Goal: Transaction & Acquisition: Purchase product/service

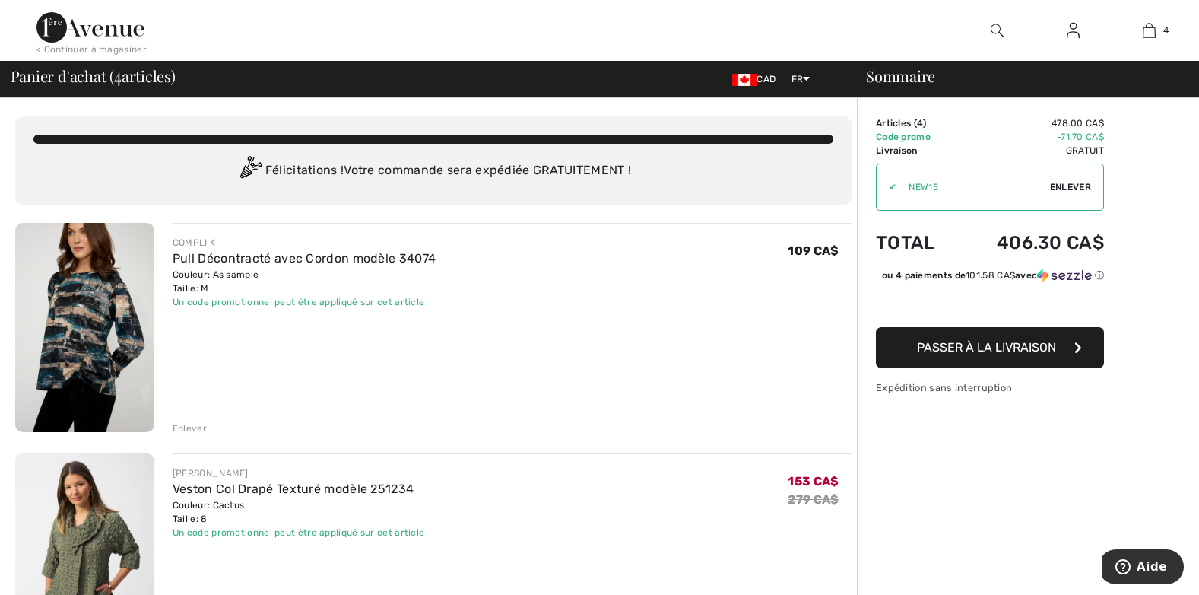
click at [1058, 183] on span "Enlever" at bounding box center [1070, 187] width 41 height 14
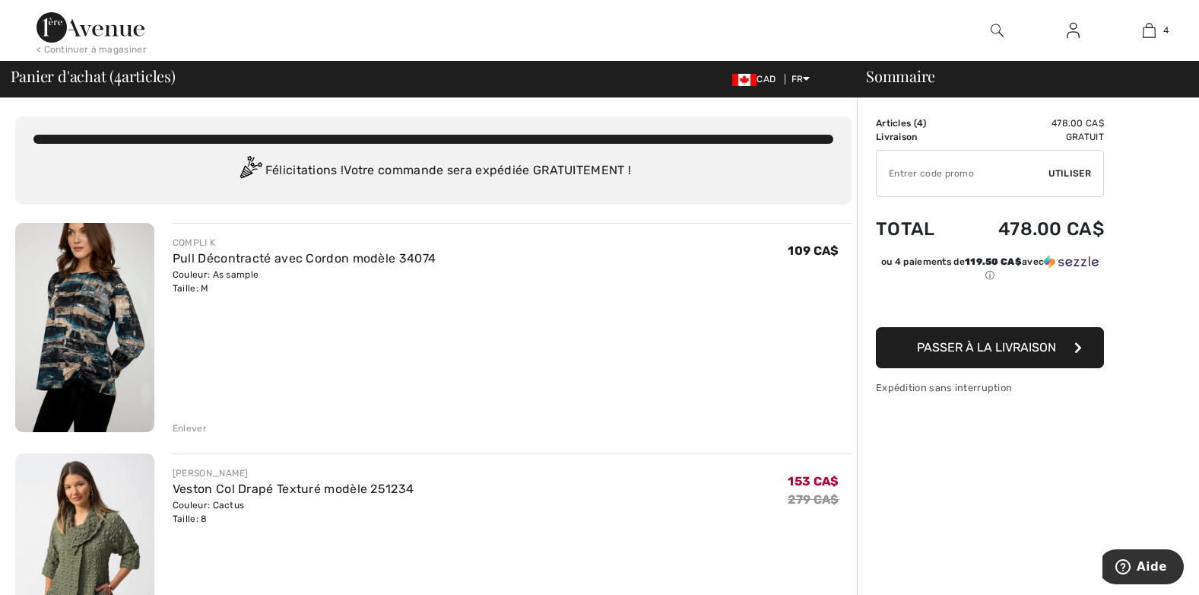
click at [969, 174] on input "TEXT" at bounding box center [963, 174] width 172 height 46
click at [65, 32] on img at bounding box center [91, 27] width 108 height 30
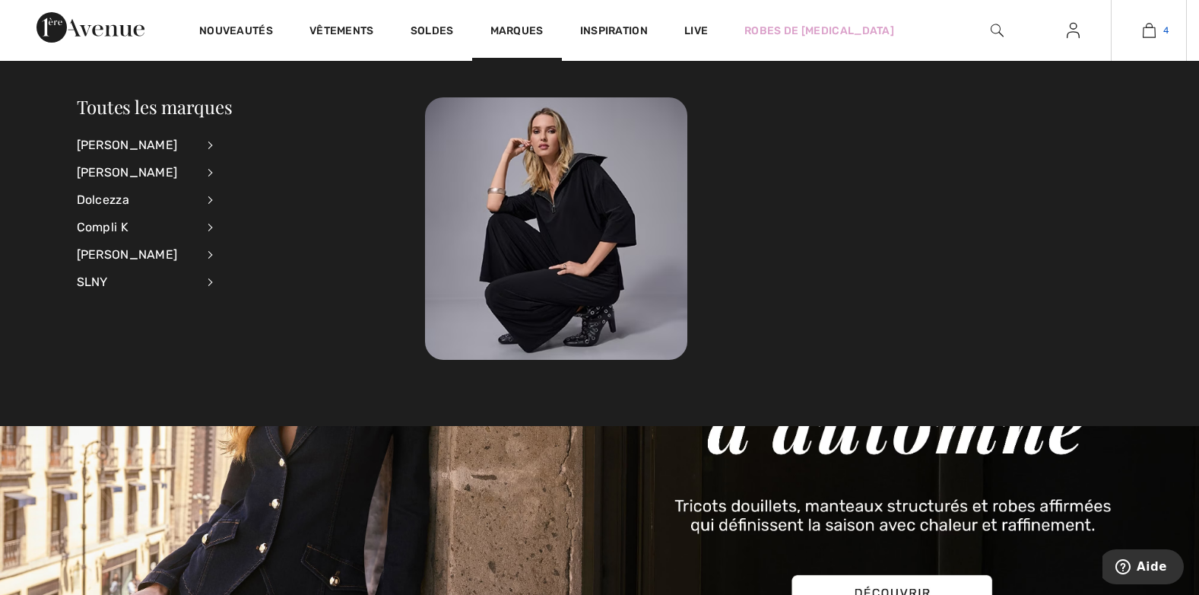
click at [1148, 32] on img at bounding box center [1149, 30] width 13 height 18
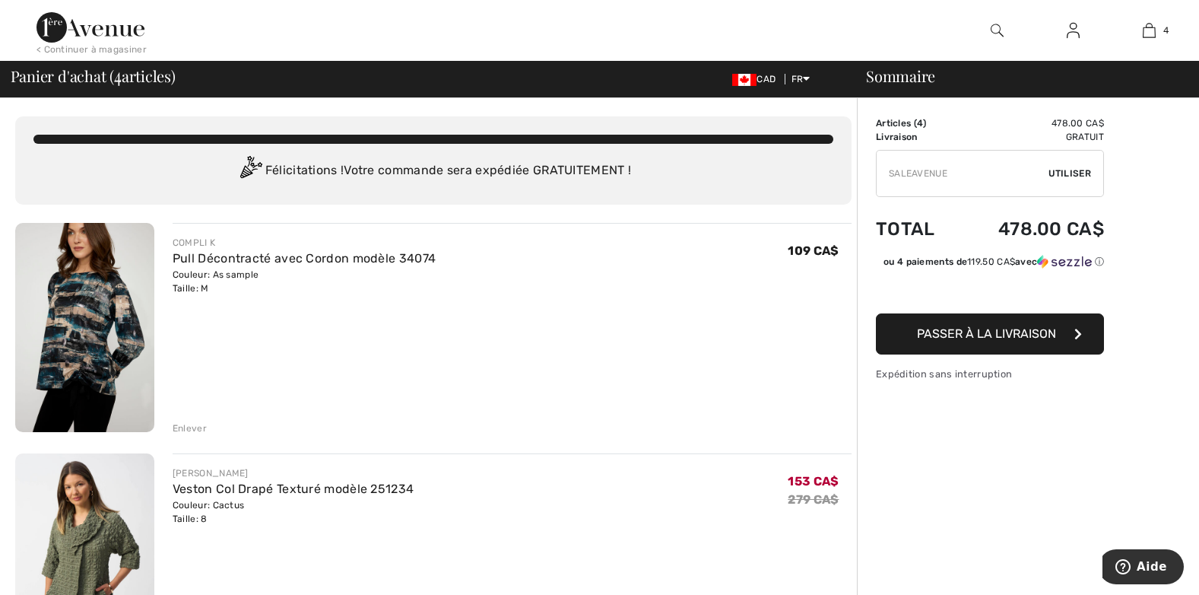
type input "SALEAVENUE"
click at [1072, 171] on span "Utiliser" at bounding box center [1070, 174] width 43 height 14
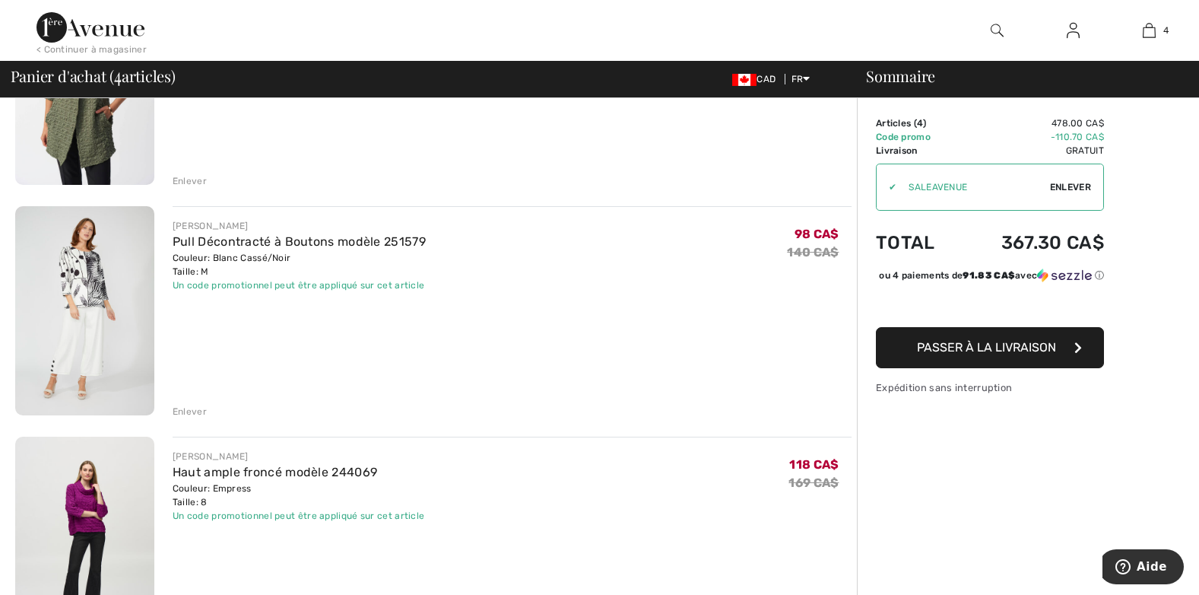
scroll to position [466, 0]
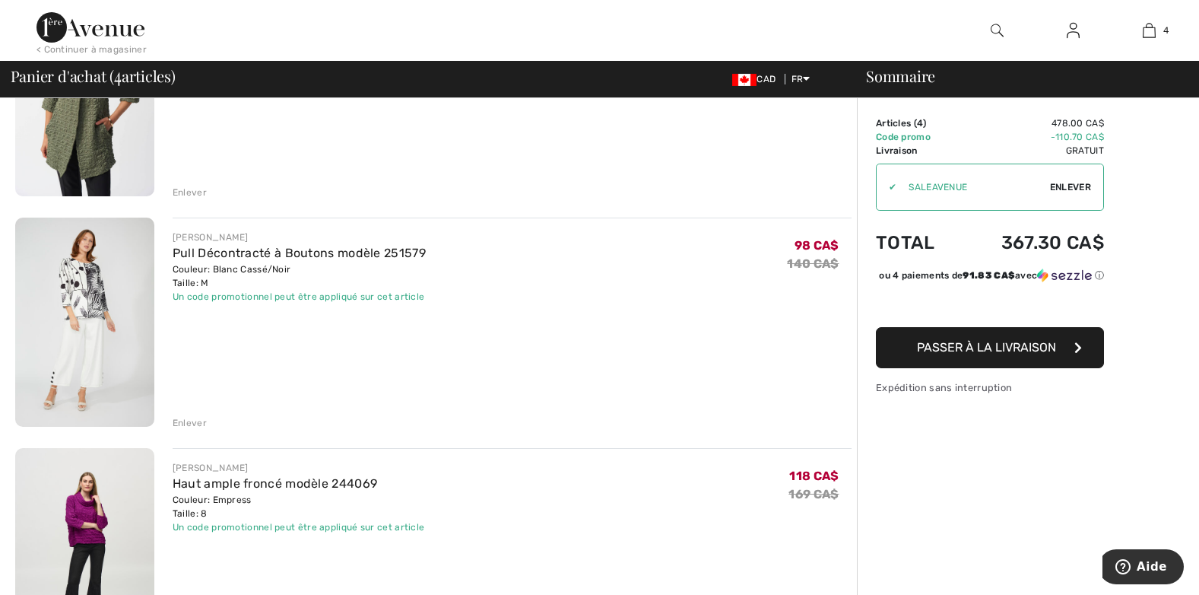
click at [91, 513] on img at bounding box center [84, 552] width 139 height 209
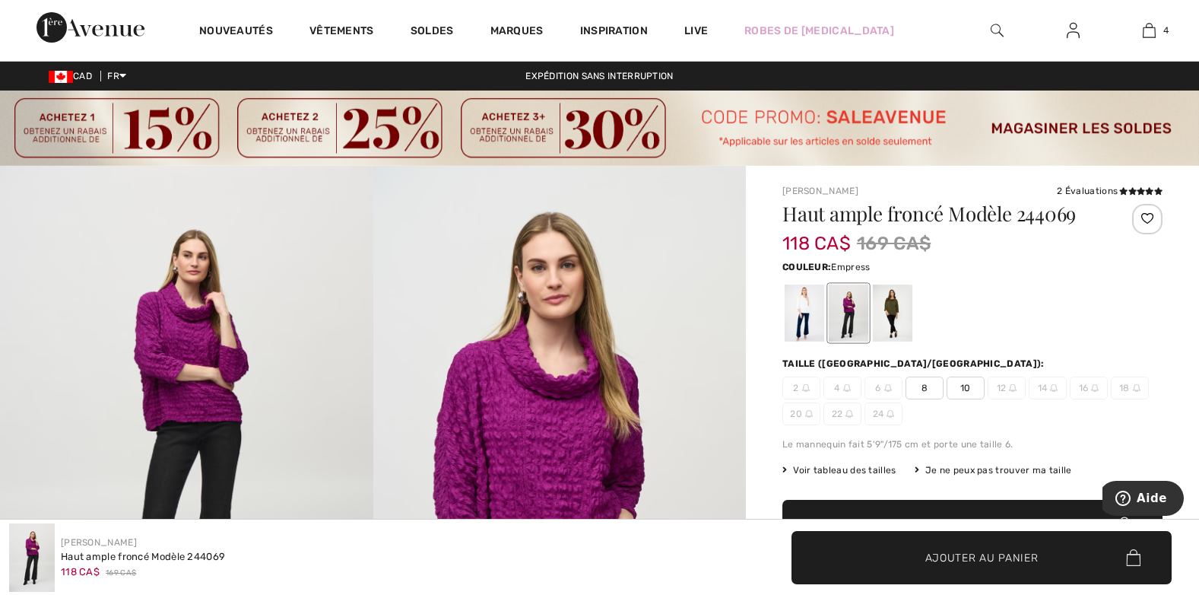
scroll to position [5, 0]
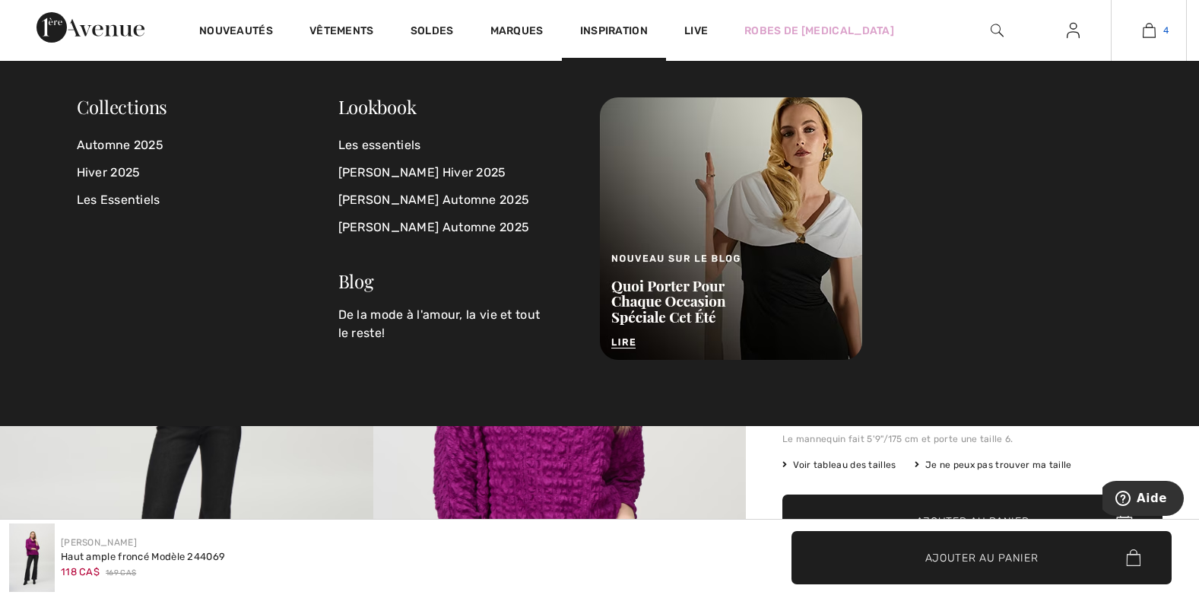
click at [1158, 24] on link "4" at bounding box center [1149, 30] width 75 height 18
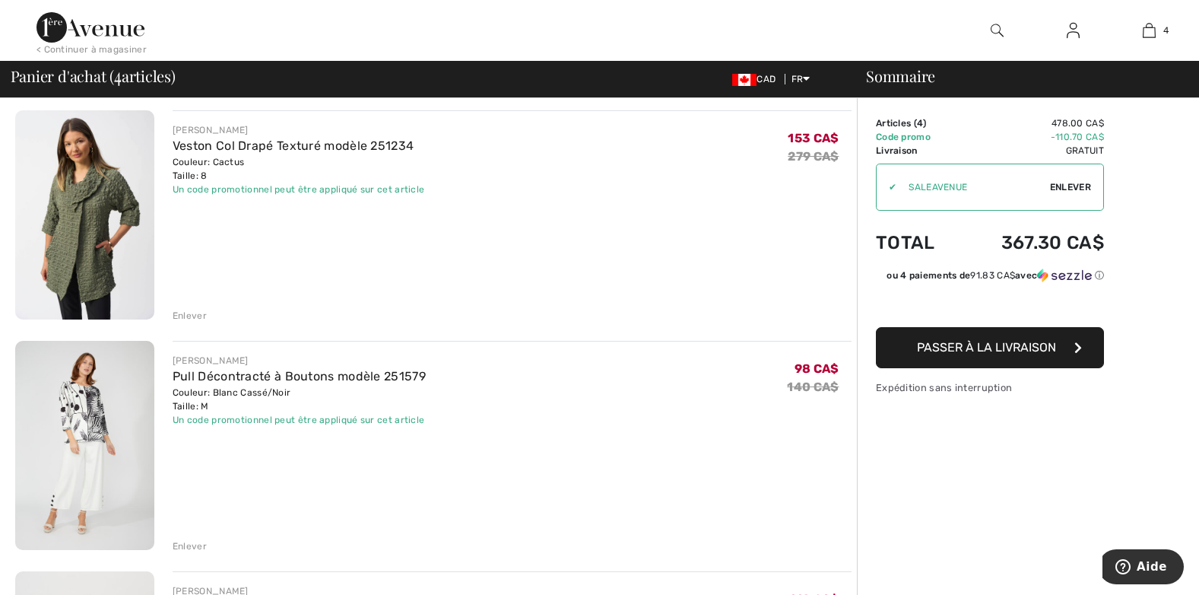
scroll to position [352, 0]
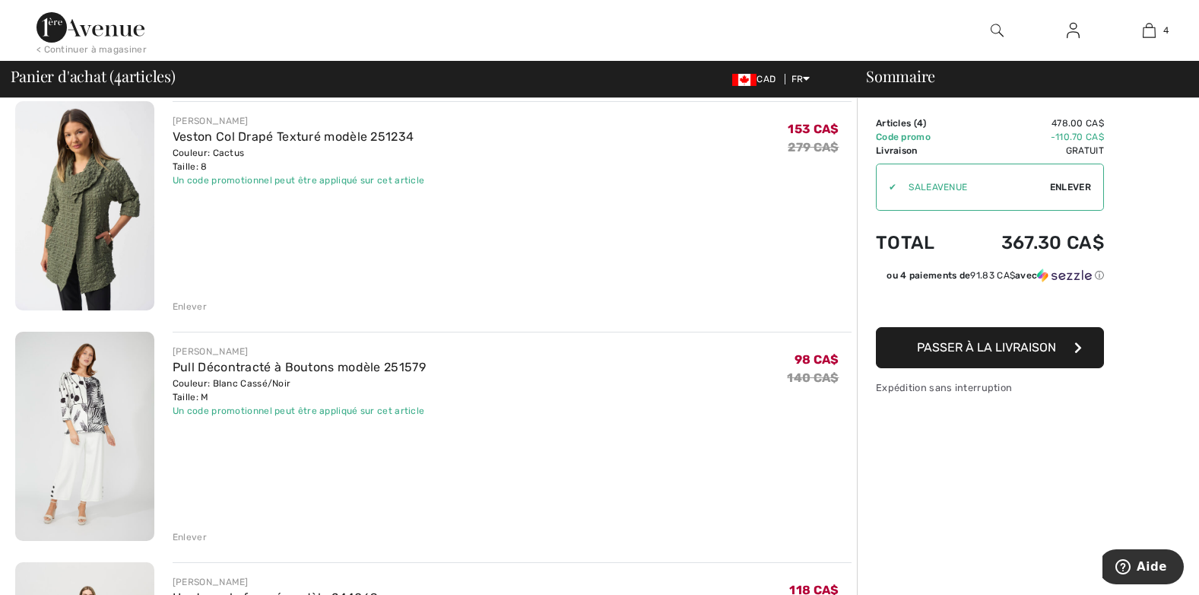
click at [116, 418] on img at bounding box center [84, 436] width 139 height 209
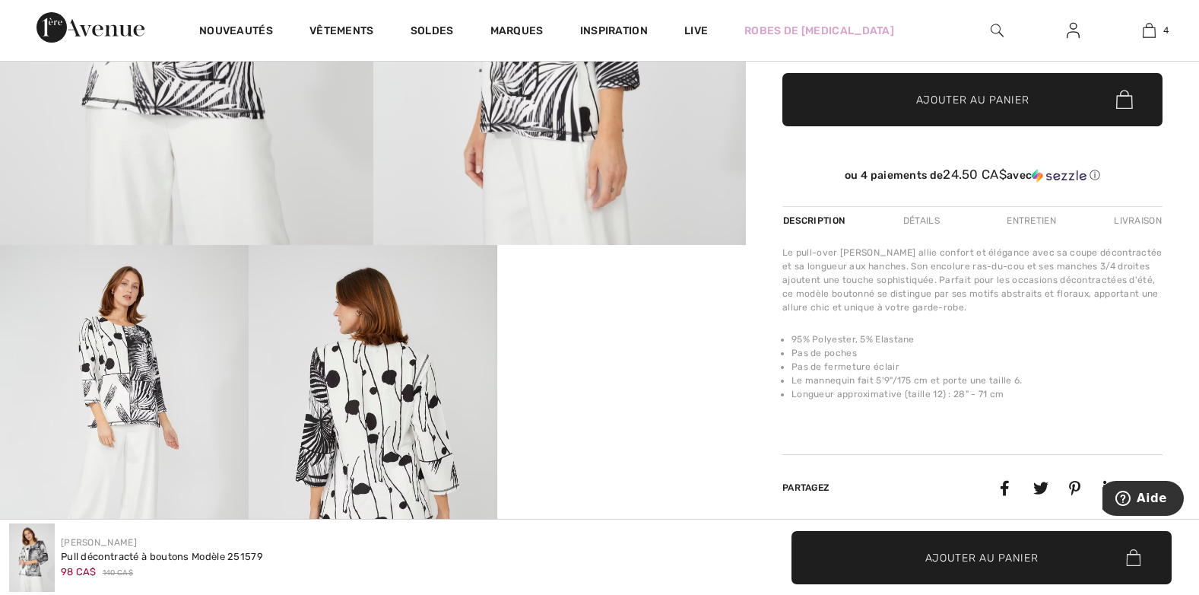
scroll to position [470, 0]
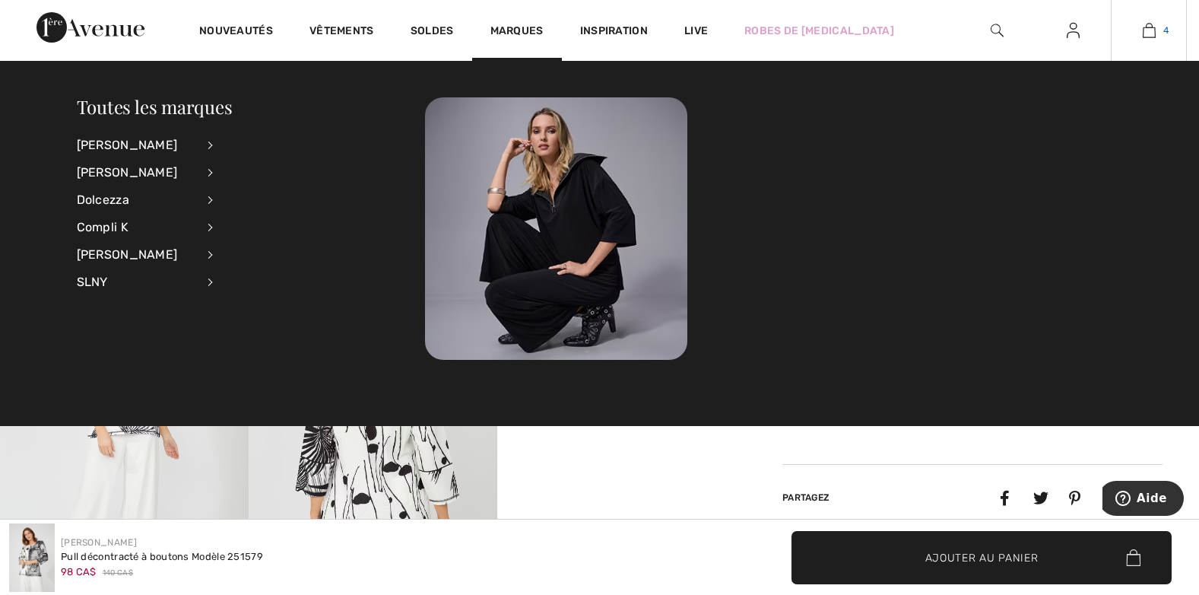
click at [1156, 28] on link "4" at bounding box center [1149, 30] width 75 height 18
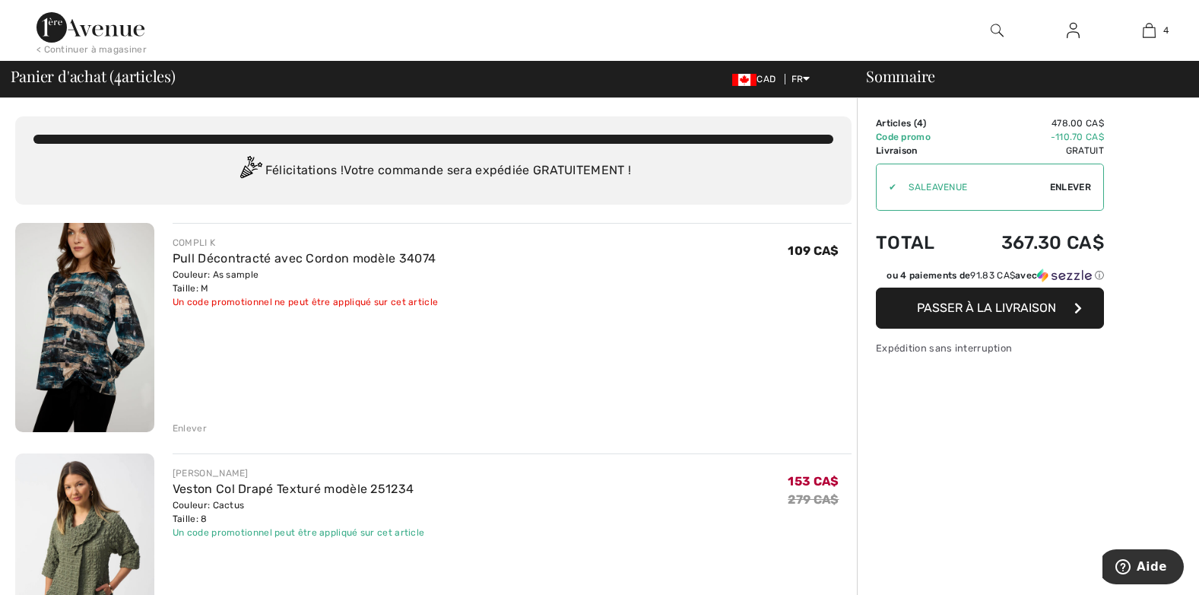
click at [68, 547] on img at bounding box center [84, 557] width 139 height 209
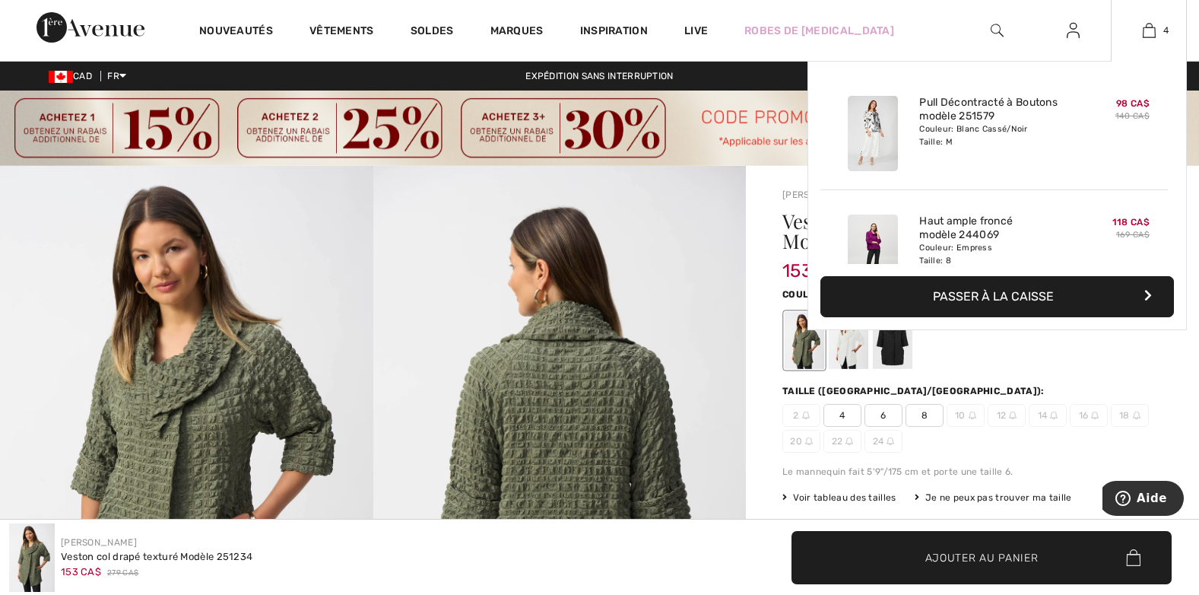
scroll to position [240, 0]
click at [885, 129] on img at bounding box center [873, 132] width 50 height 75
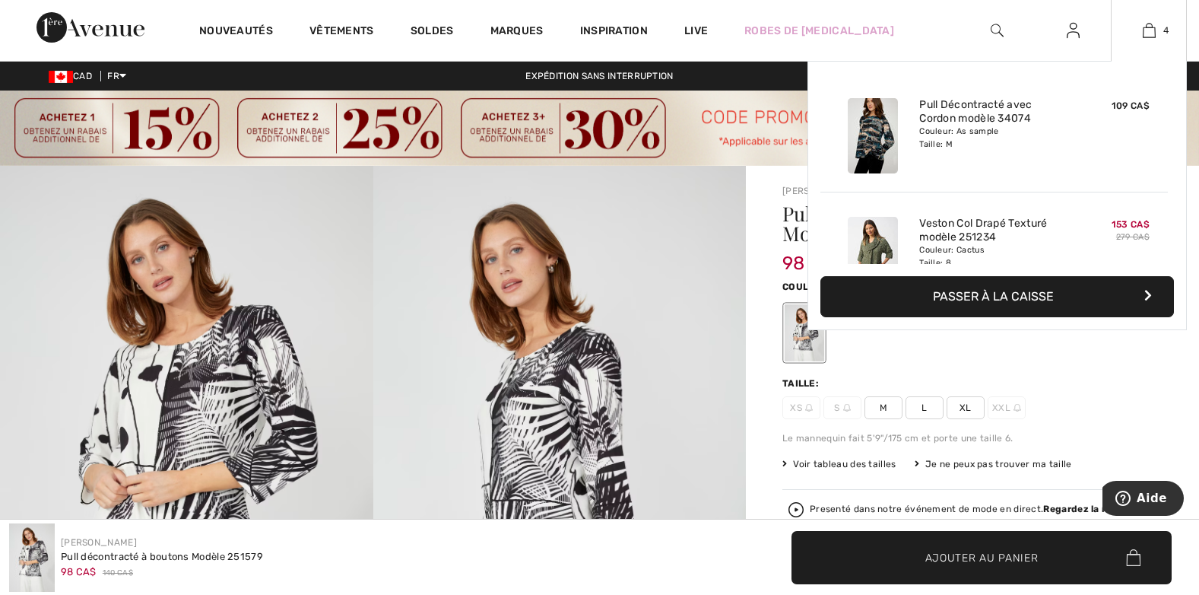
drag, startPoint x: 1176, startPoint y: 100, endPoint x: 1176, endPoint y: 117, distance: 17.5
click at [1176, 117] on div "Ajouté au panier Compli K Pull Décontracté Avec Cordon Modèle 34074 109 CA$ Cou…" at bounding box center [998, 195] width 380 height 269
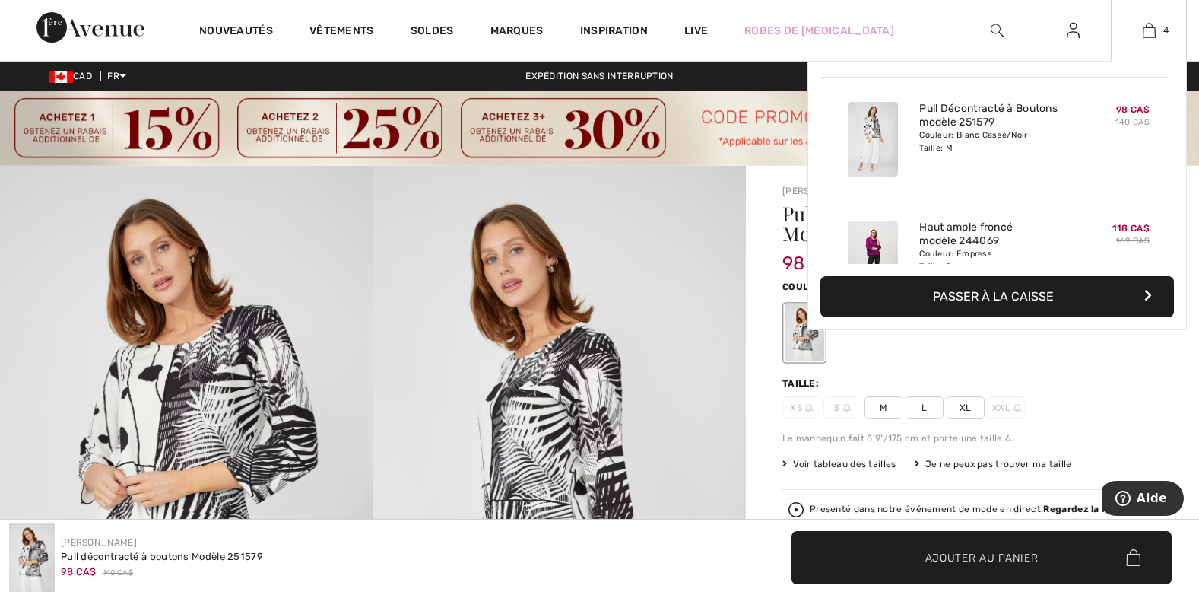
scroll to position [268, 0]
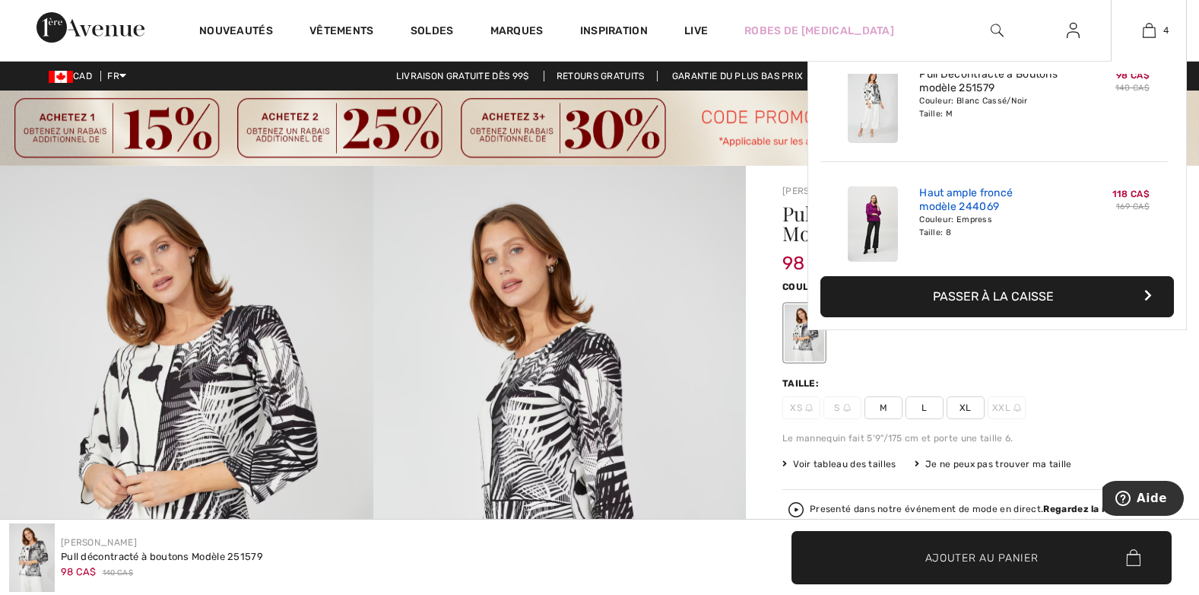
click at [951, 198] on link "Haut ample froncé modèle 244069" at bounding box center [995, 199] width 150 height 27
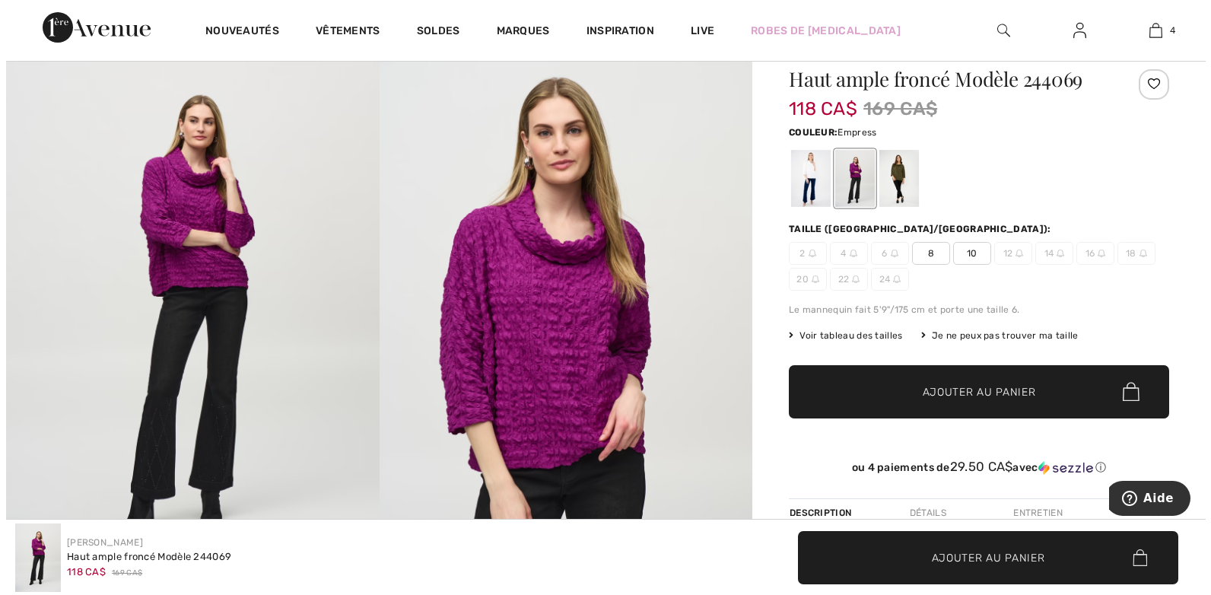
scroll to position [81, 0]
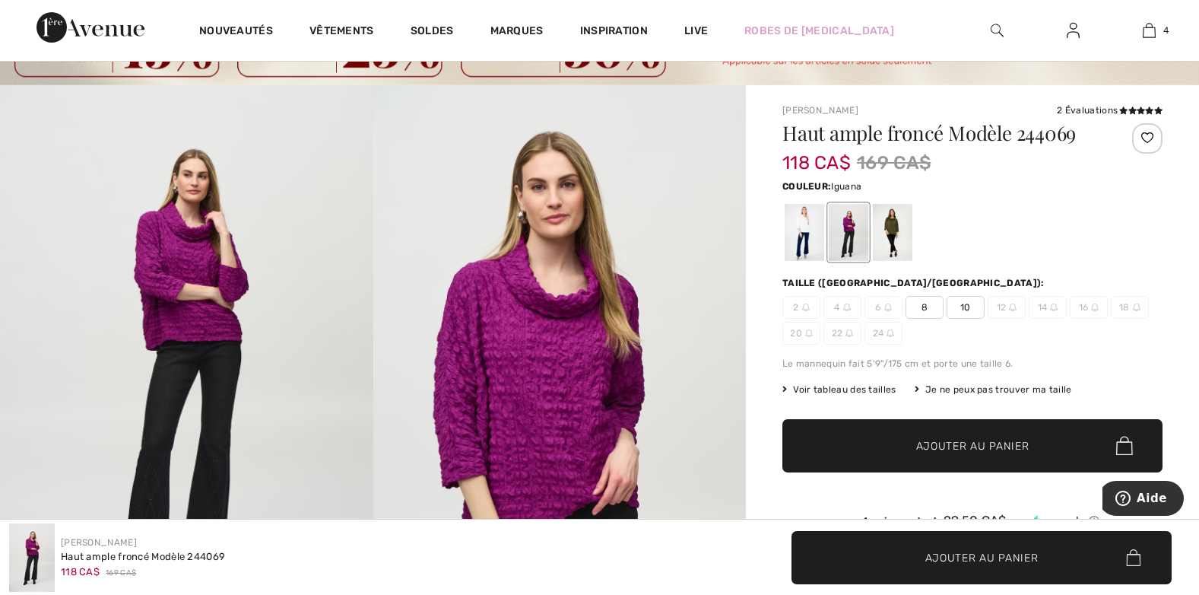
click at [889, 232] on div at bounding box center [893, 232] width 40 height 57
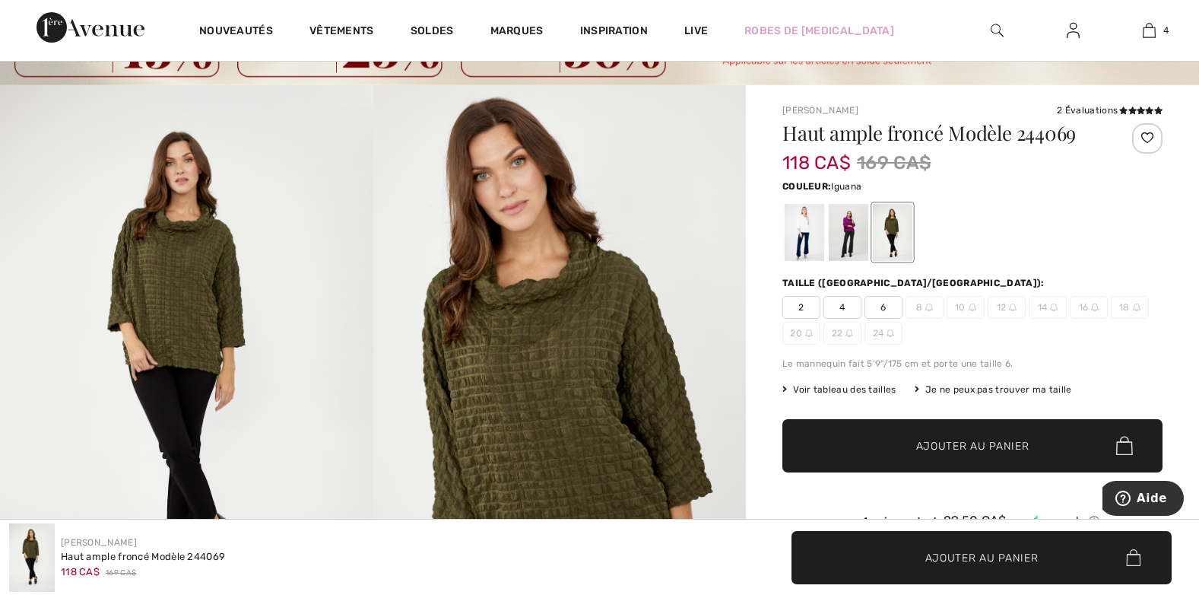
click at [230, 306] on img at bounding box center [186, 365] width 373 height 560
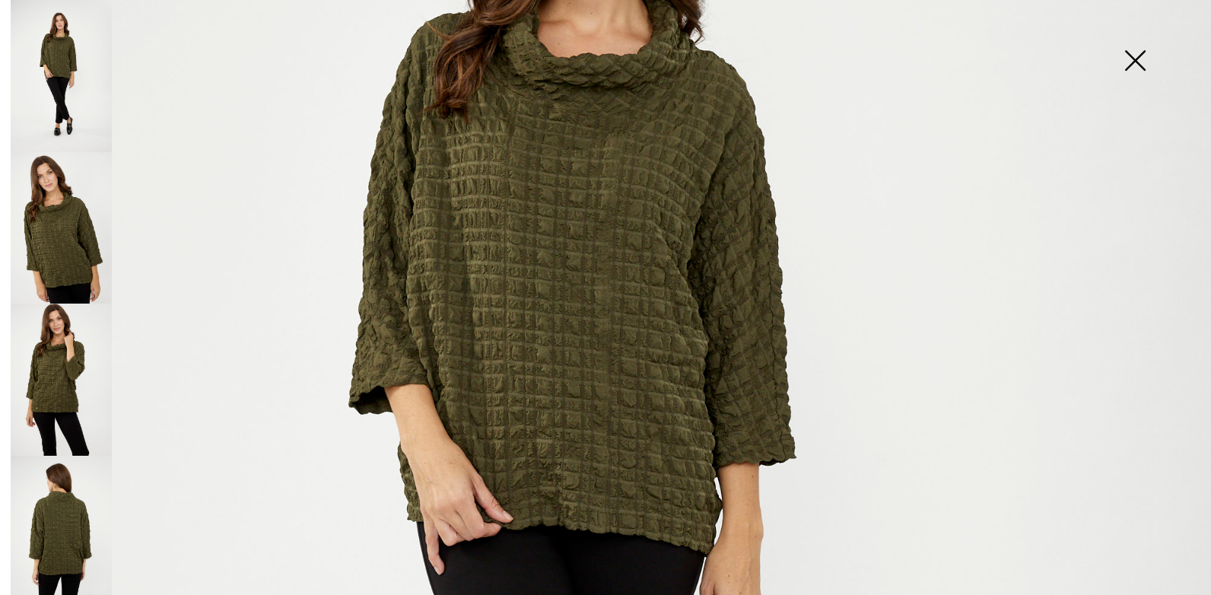
scroll to position [389, 0]
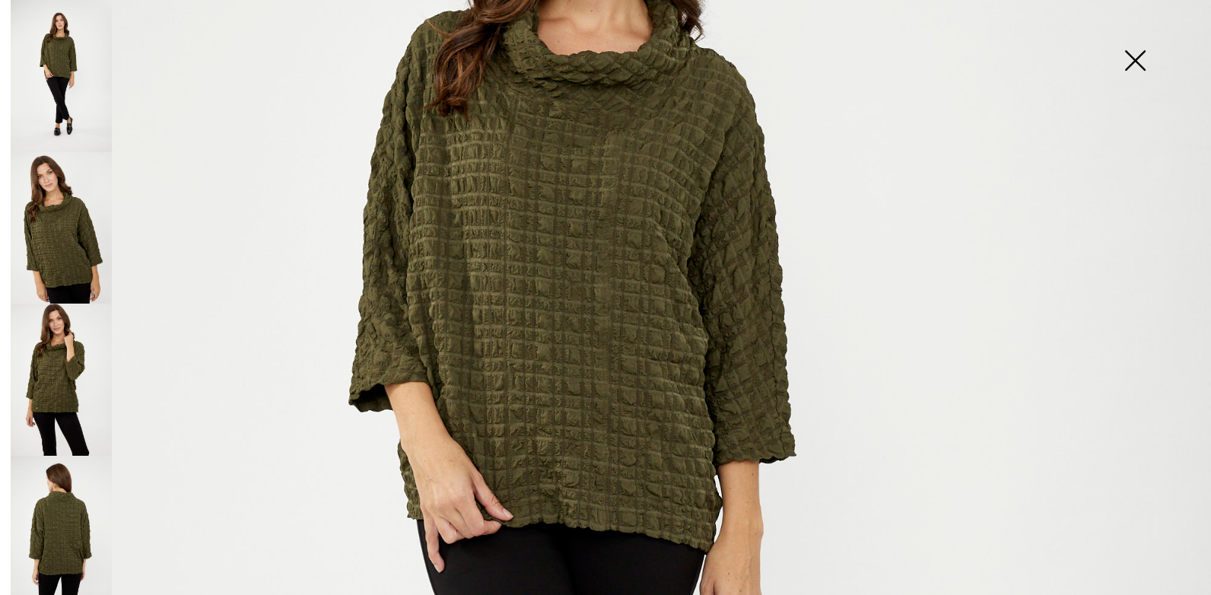
click at [71, 221] on img at bounding box center [61, 228] width 101 height 152
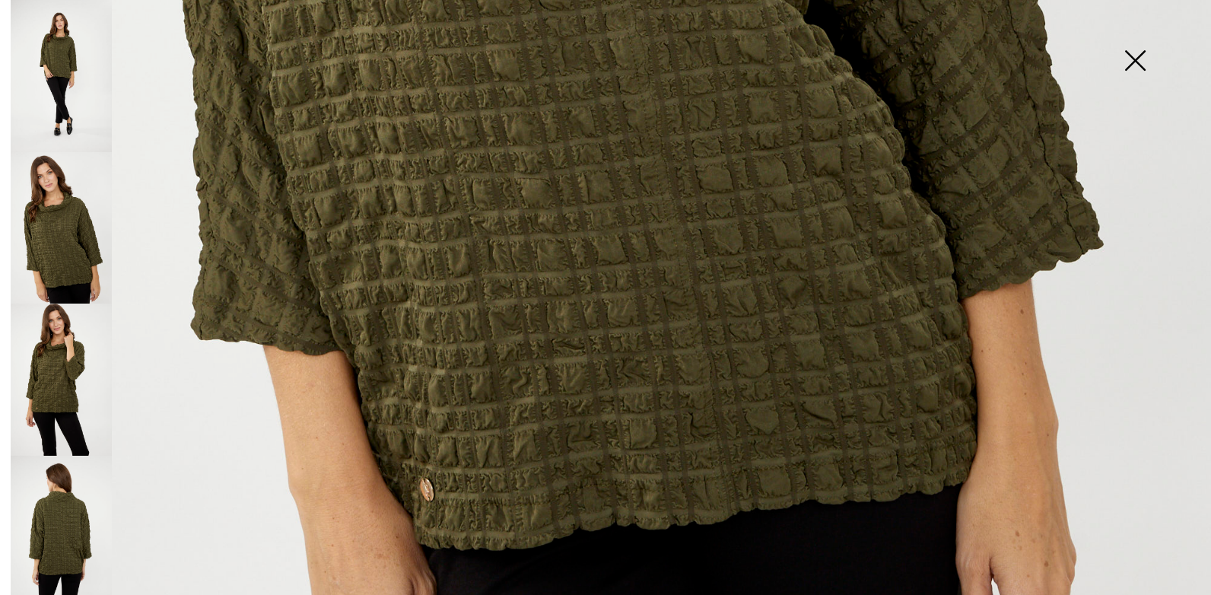
scroll to position [1078, 0]
click at [64, 337] on img at bounding box center [61, 379] width 101 height 152
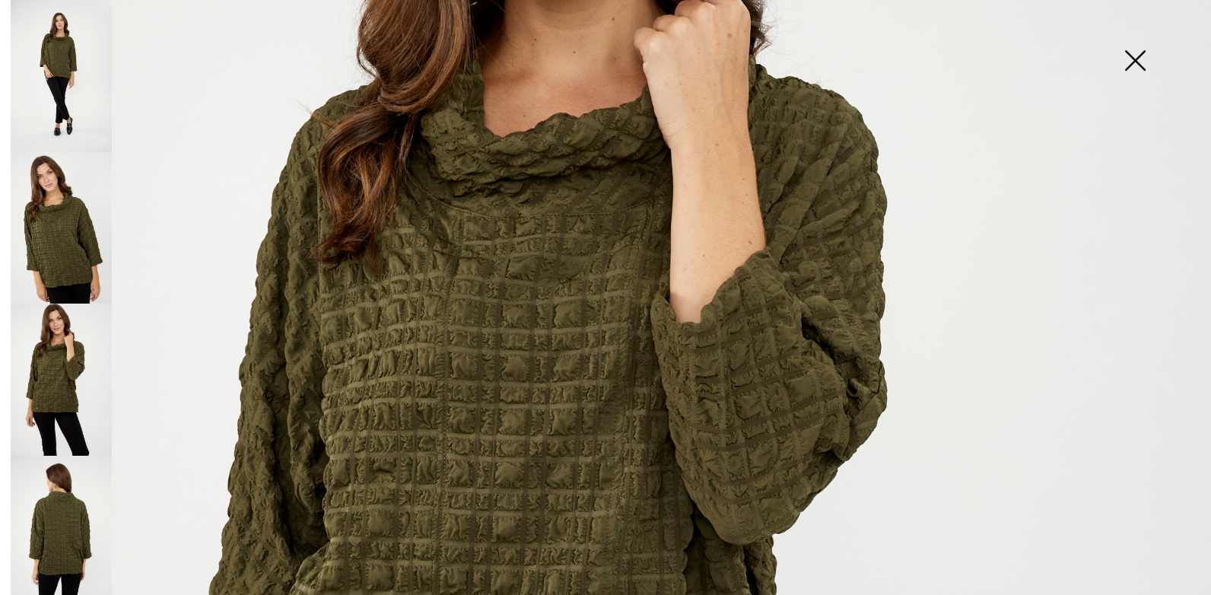
scroll to position [330, 0]
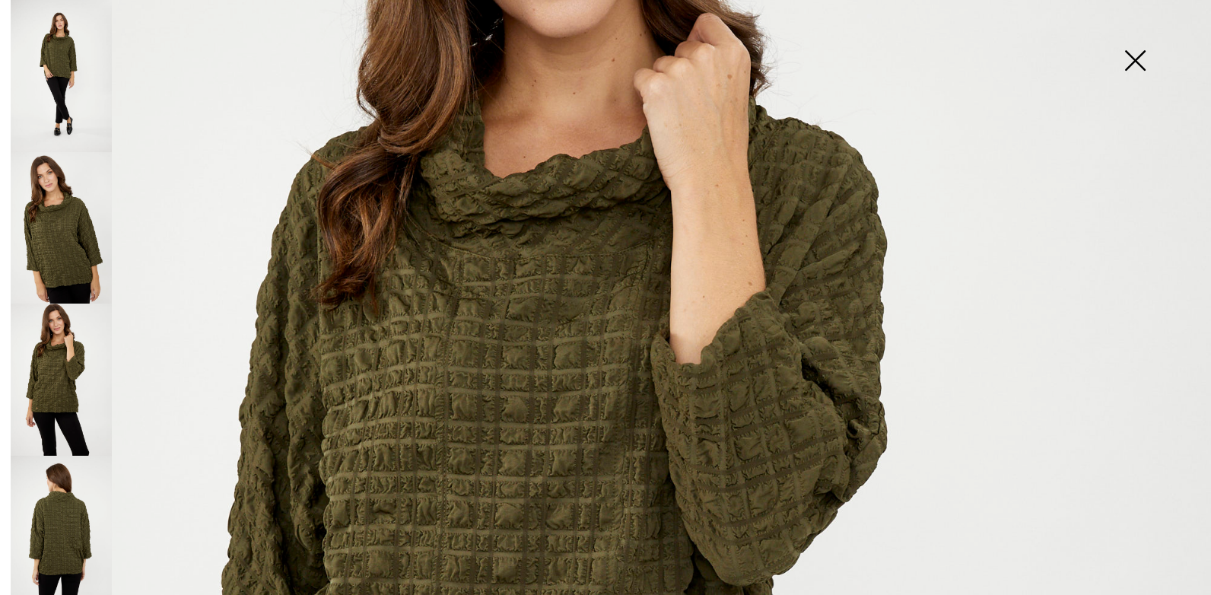
click at [39, 504] on img at bounding box center [61, 532] width 101 height 152
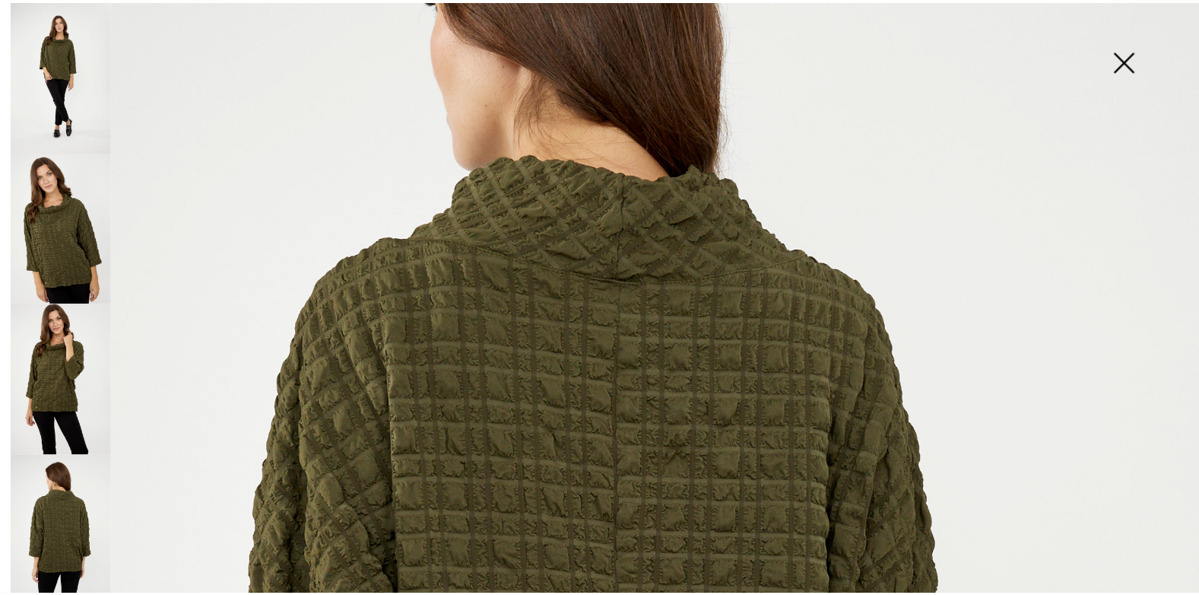
scroll to position [215, 0]
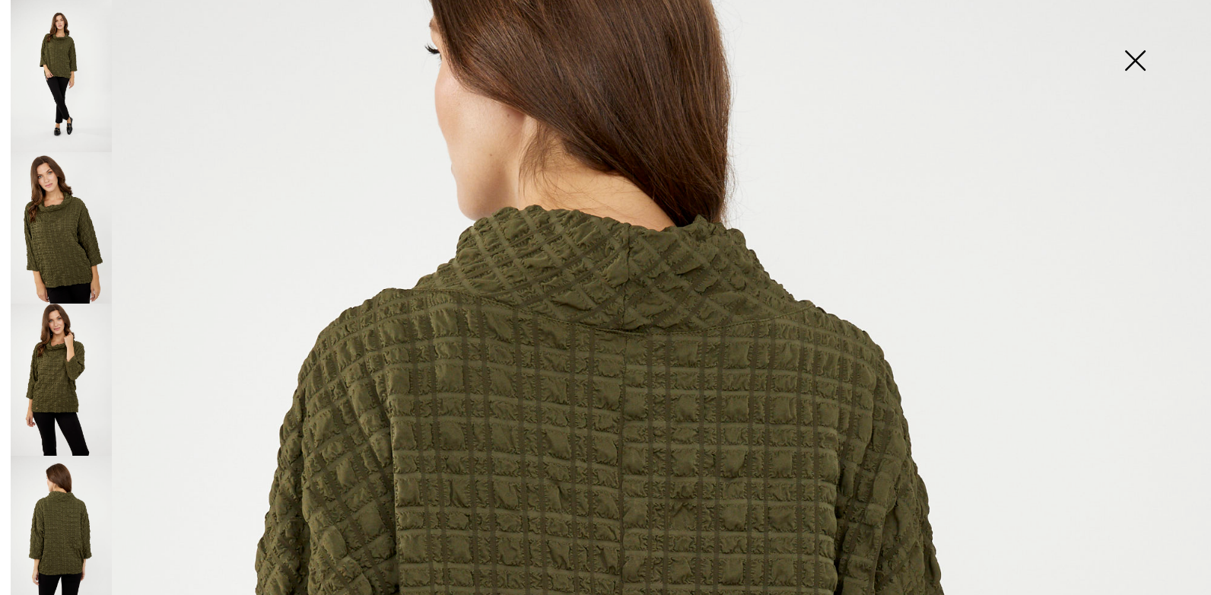
click at [1135, 65] on img at bounding box center [1135, 62] width 76 height 78
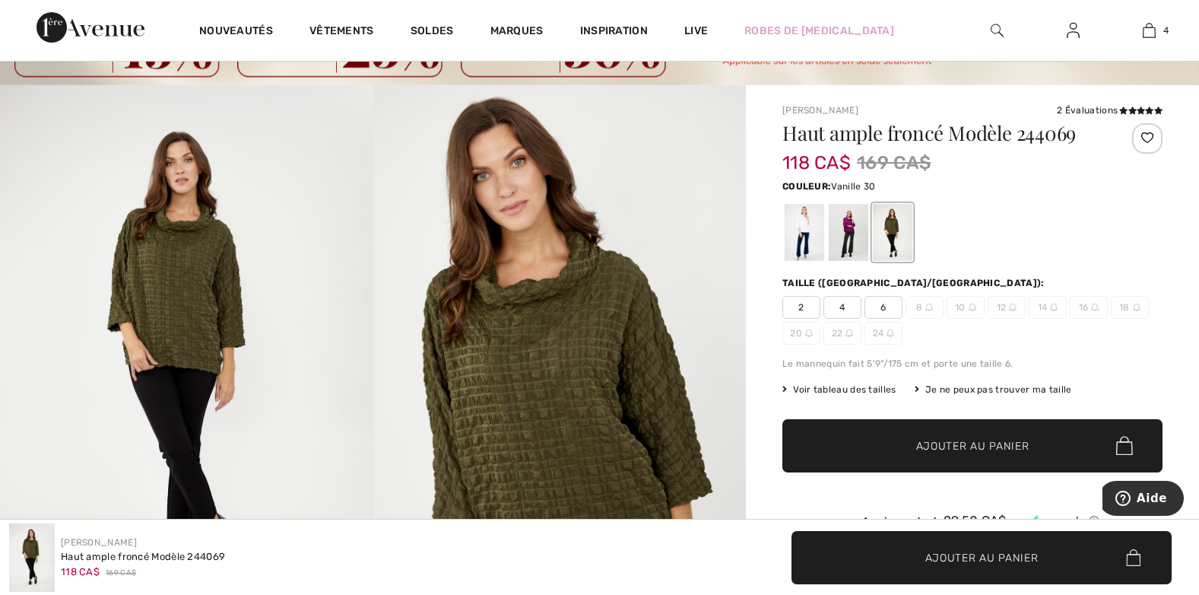
click at [818, 214] on div at bounding box center [805, 232] width 40 height 57
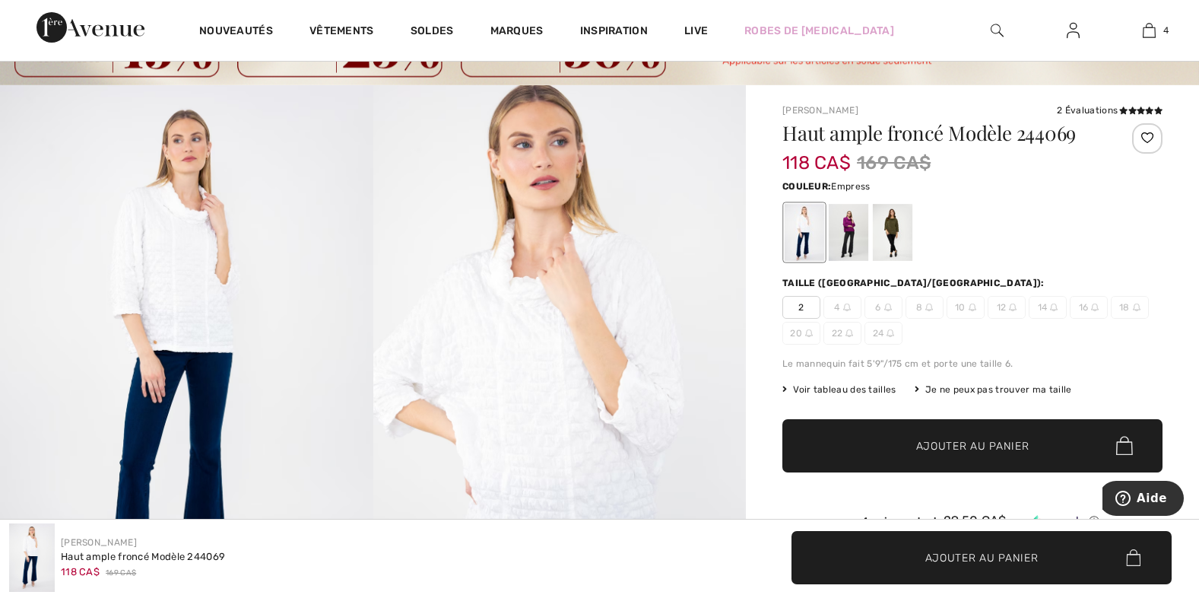
click at [849, 211] on div at bounding box center [849, 232] width 40 height 57
